Goal: Communication & Community: Answer question/provide support

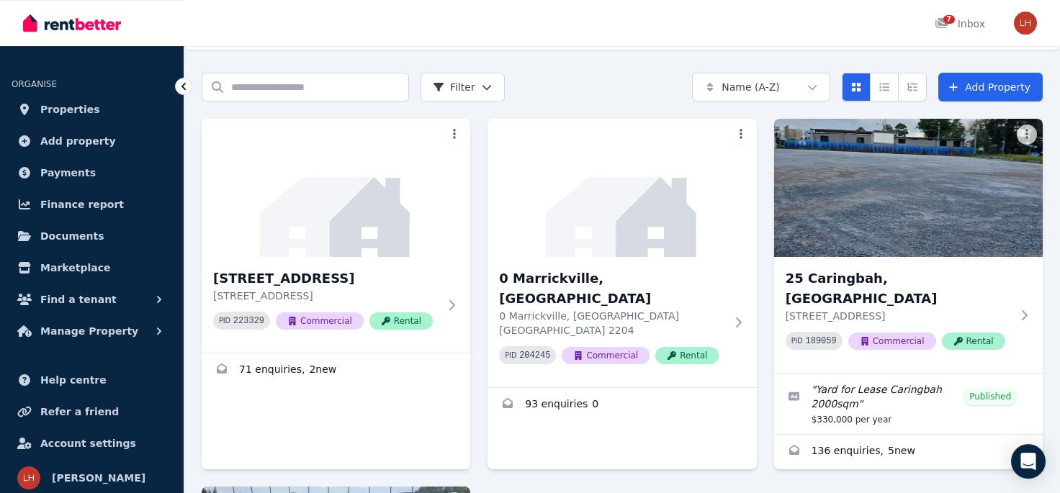
scroll to position [238, 0]
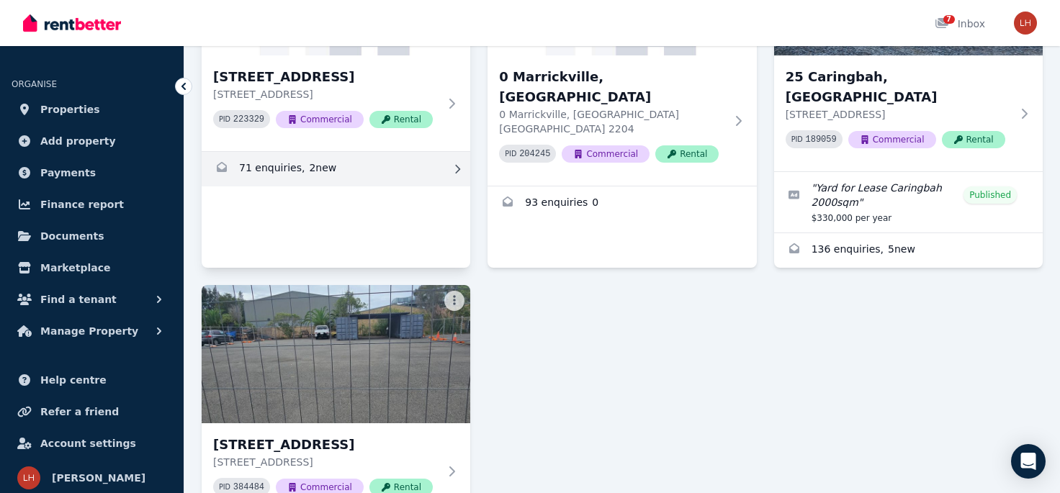
click at [313, 166] on link "Enquiries for 0 Bermill Street, Rockdale" at bounding box center [336, 169] width 269 height 35
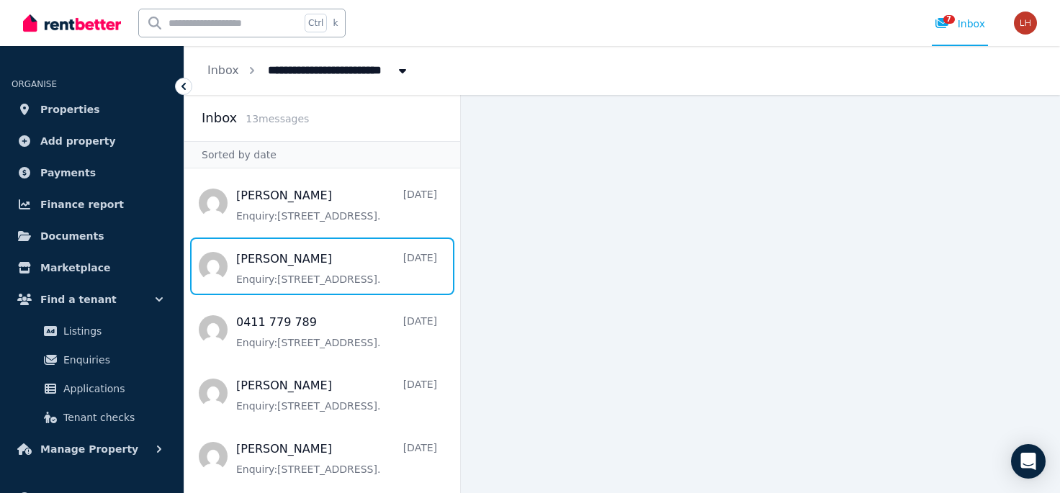
click at [281, 276] on span "Message list" at bounding box center [322, 267] width 276 height 58
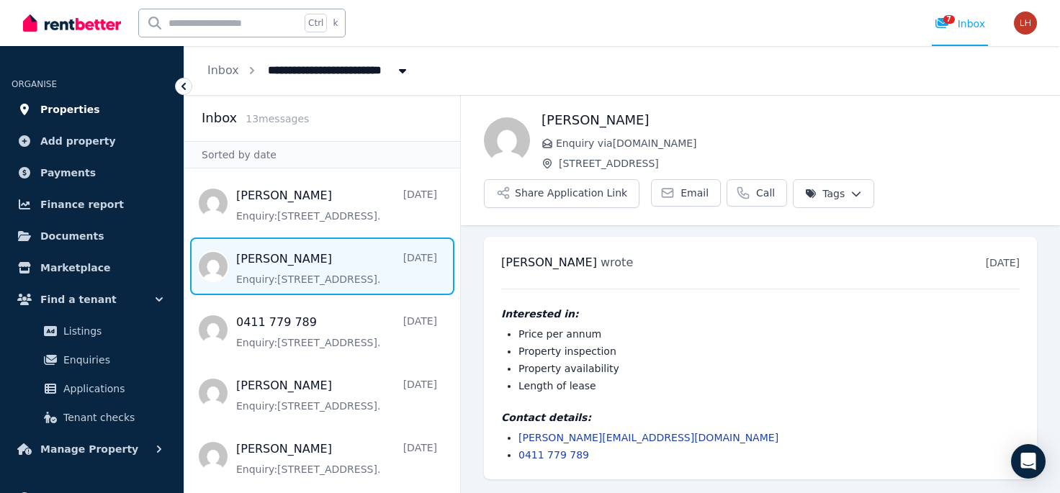
click at [91, 108] on link "Properties" at bounding box center [92, 109] width 161 height 29
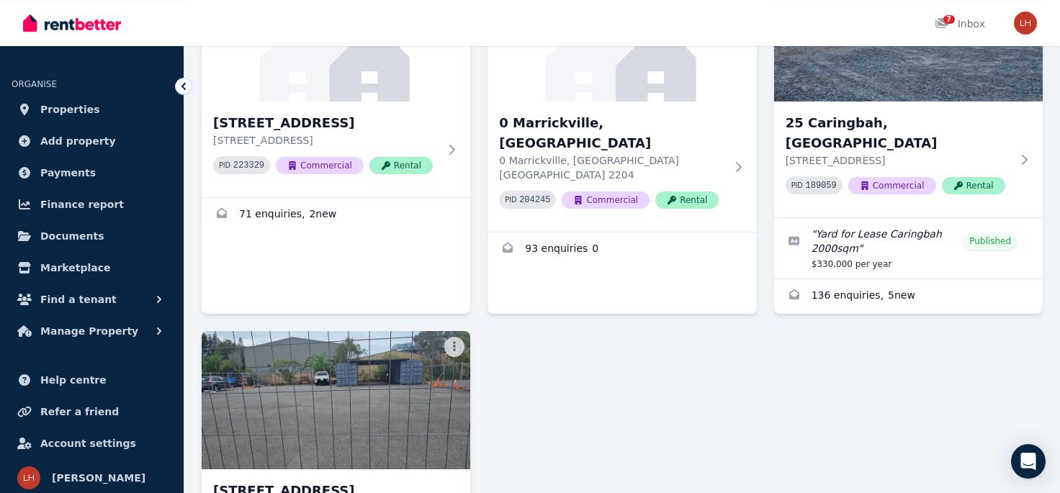
scroll to position [158, 0]
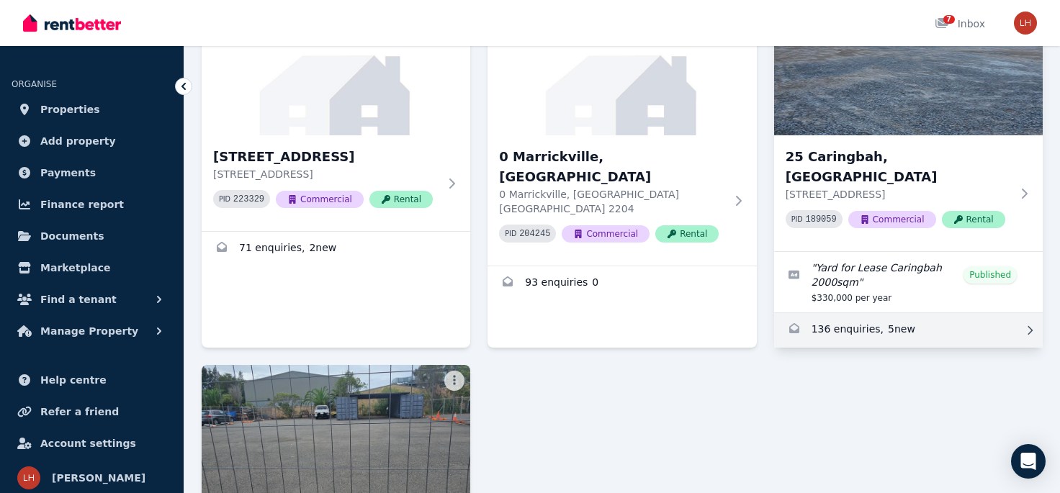
click at [844, 313] on link "Enquiries for 25 Caringbah, Caringbah" at bounding box center [908, 330] width 269 height 35
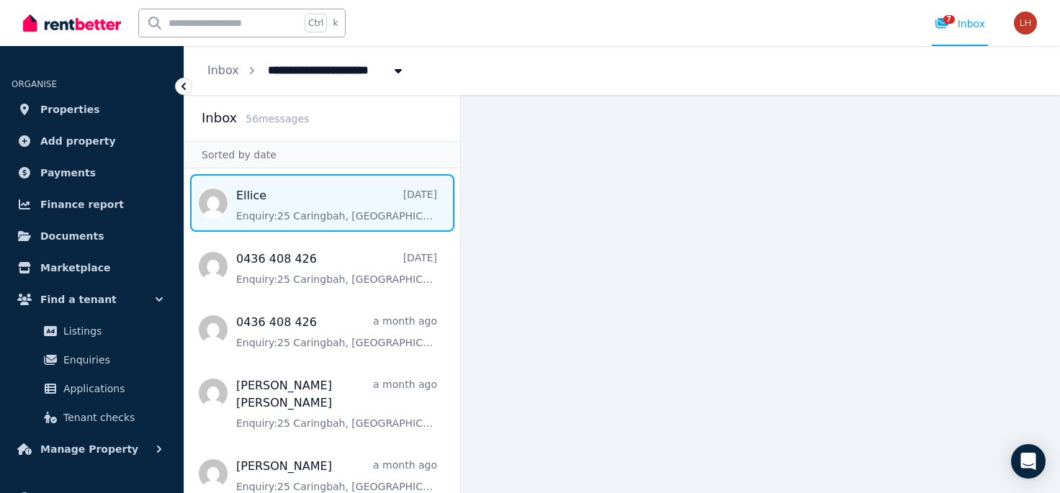
click at [339, 222] on span "Message list" at bounding box center [322, 203] width 276 height 58
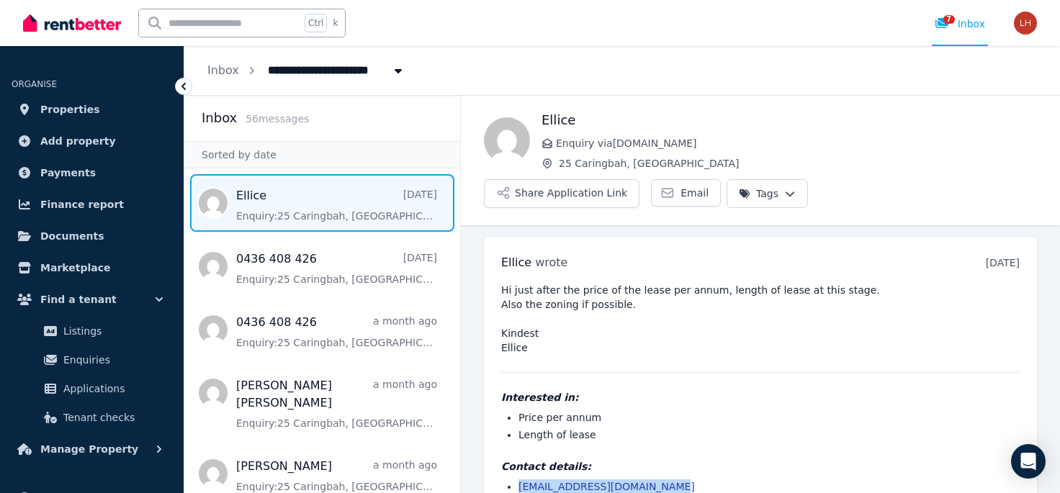
drag, startPoint x: 657, startPoint y: 454, endPoint x: 519, endPoint y: 454, distance: 137.5
click at [519, 479] on li "[EMAIL_ADDRESS][DOMAIN_NAME]" at bounding box center [768, 486] width 501 height 14
copy link "[EMAIL_ADDRESS][DOMAIN_NAME]"
drag, startPoint x: 525, startPoint y: 227, endPoint x: 484, endPoint y: 227, distance: 41.0
click at [484, 237] on div "Ellice wrote [DATE] 9:32 am [DATE][DATE] Hi just after the price of the lease p…" at bounding box center [760, 374] width 553 height 274
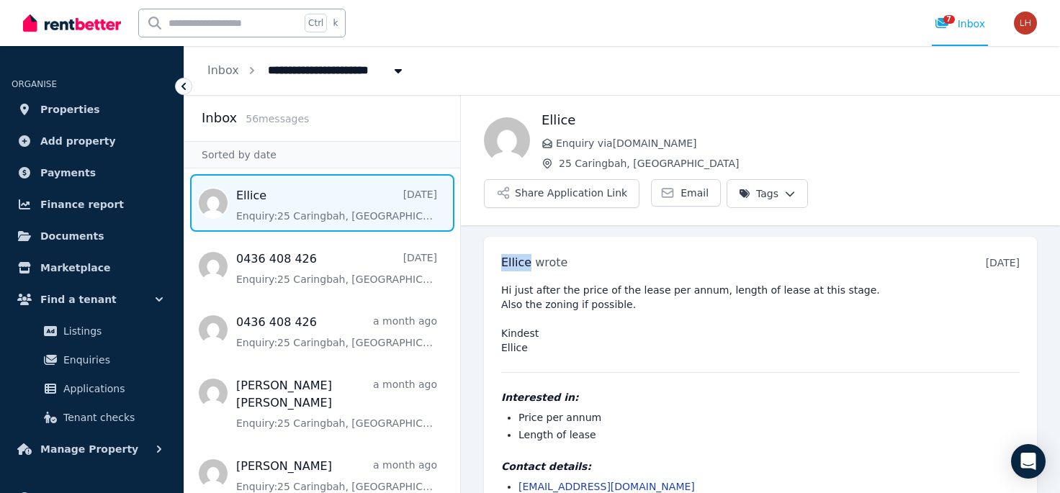
copy span "Ellice"
